Goal: Task Accomplishment & Management: Manage account settings

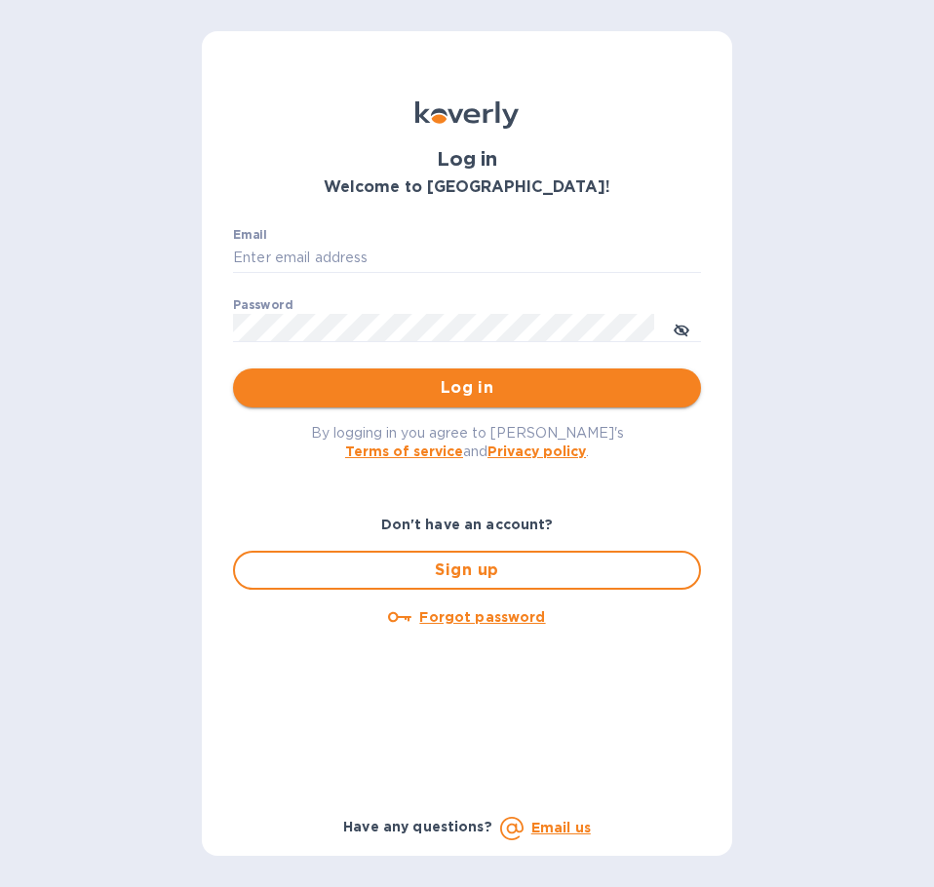
type input "[EMAIL_ADDRESS][DOMAIN_NAME]"
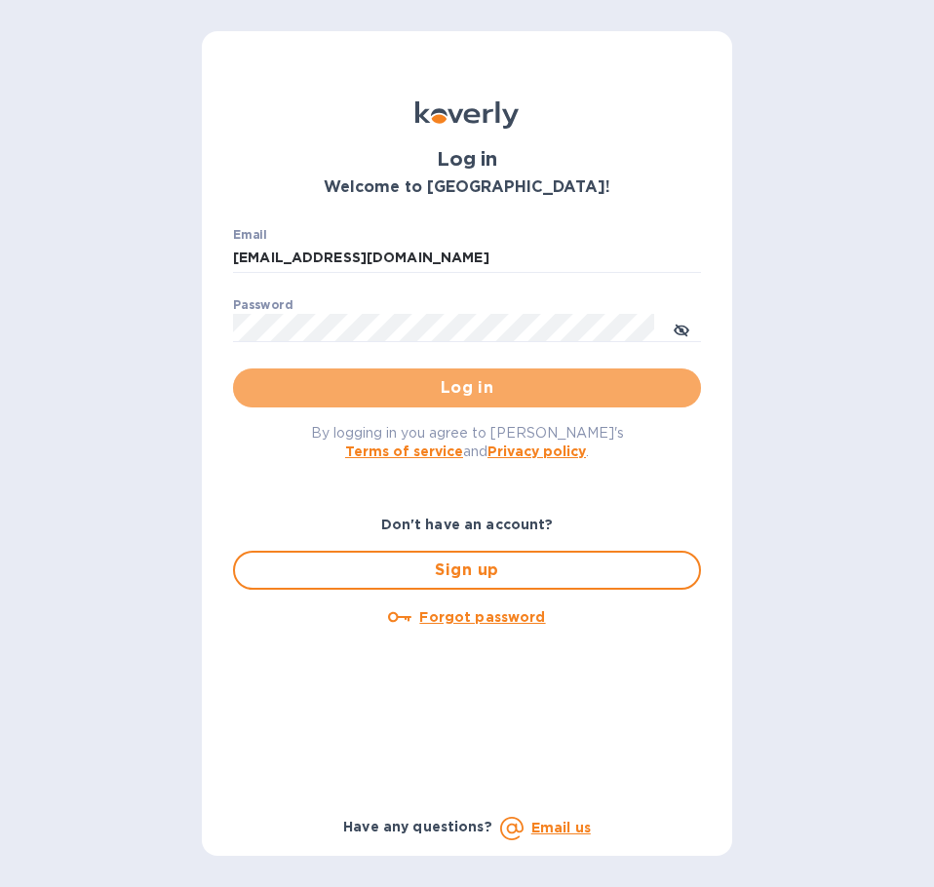
drag, startPoint x: 442, startPoint y: 382, endPoint x: 448, endPoint y: 391, distance: 10.5
click at [448, 392] on span "Log in" at bounding box center [467, 387] width 437 height 23
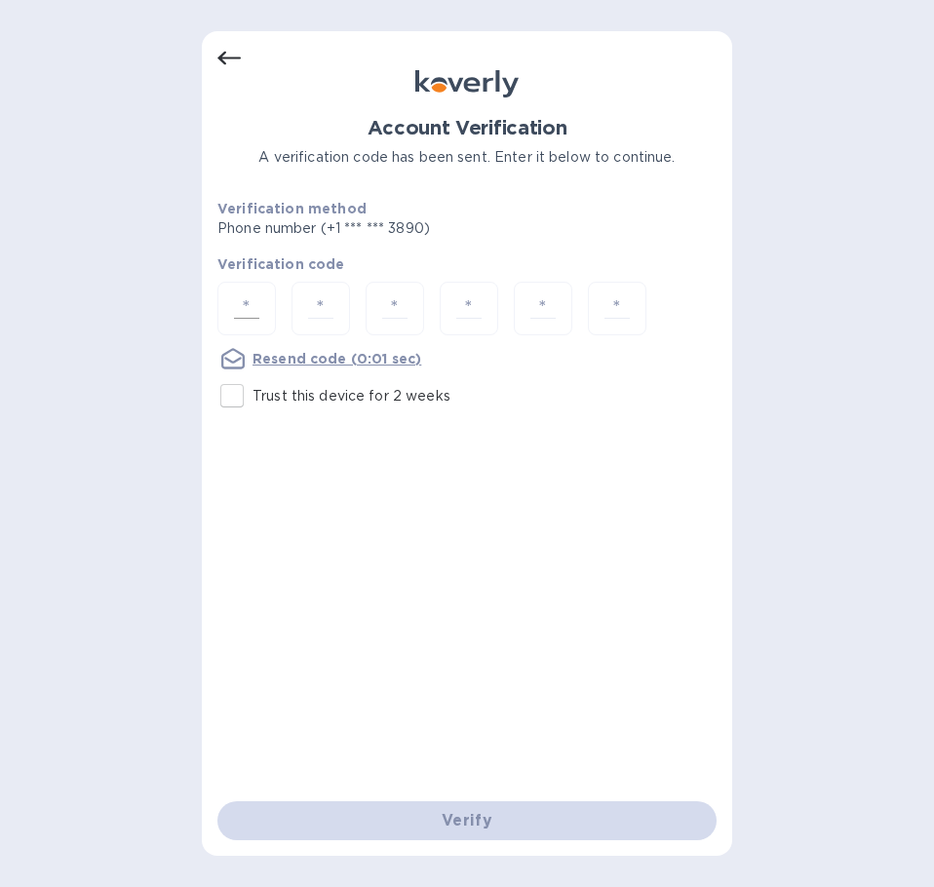
click at [243, 306] on input "number" at bounding box center [246, 308] width 41 height 36
type input "8"
type input "0"
type input "4"
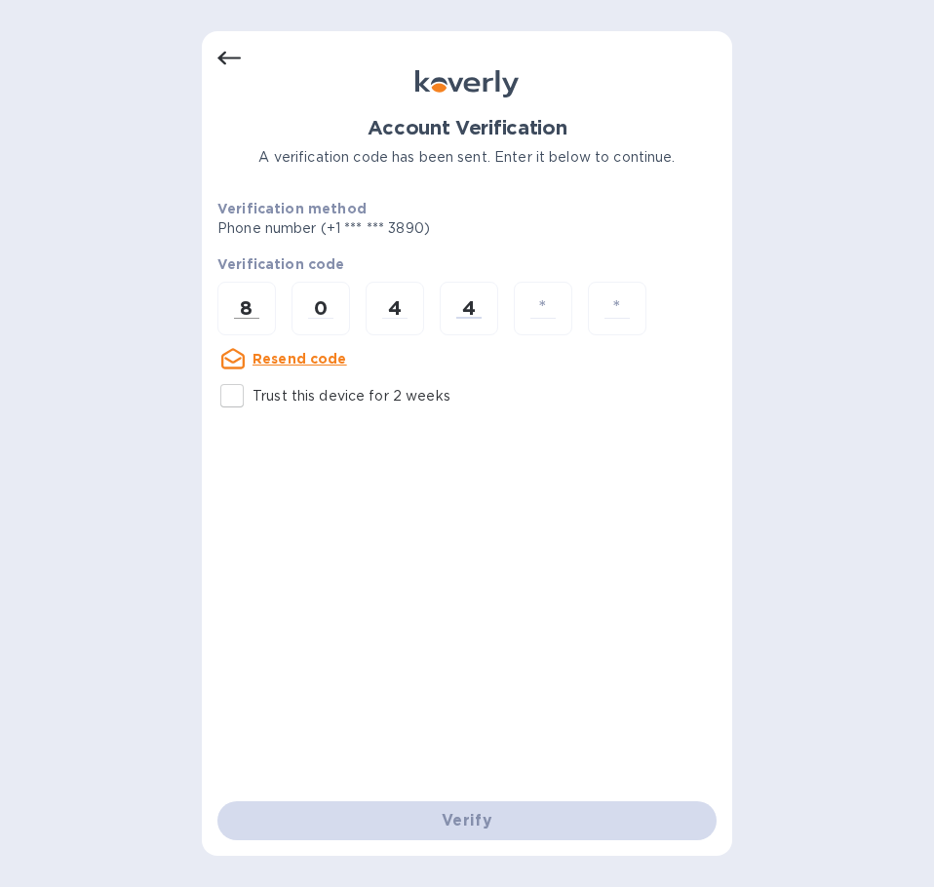
type input "5"
type input "0"
